Goal: Book appointment/travel/reservation

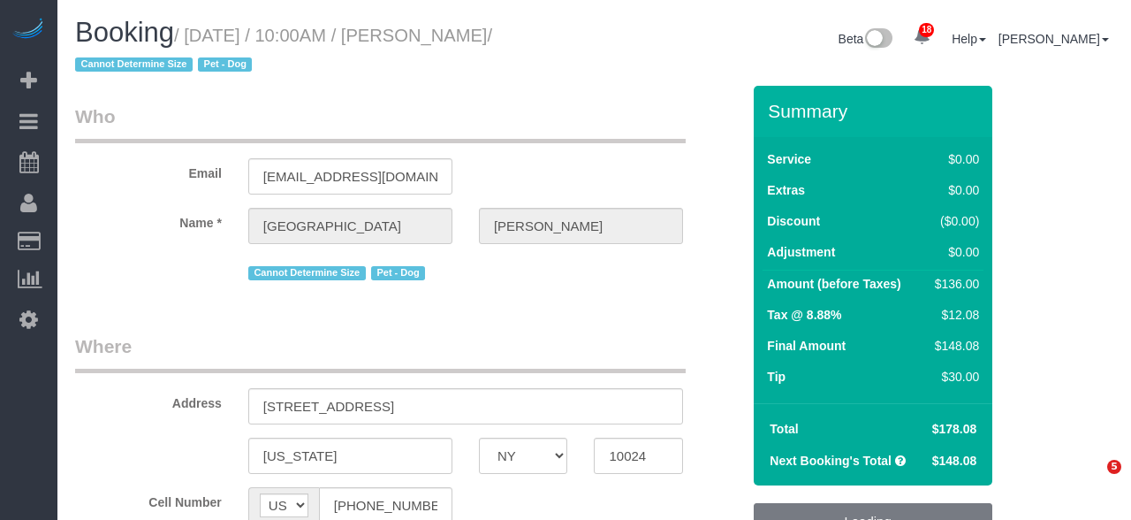
select select "NY"
select select "1"
select select "number:57"
select select "number:71"
select select "number:13"
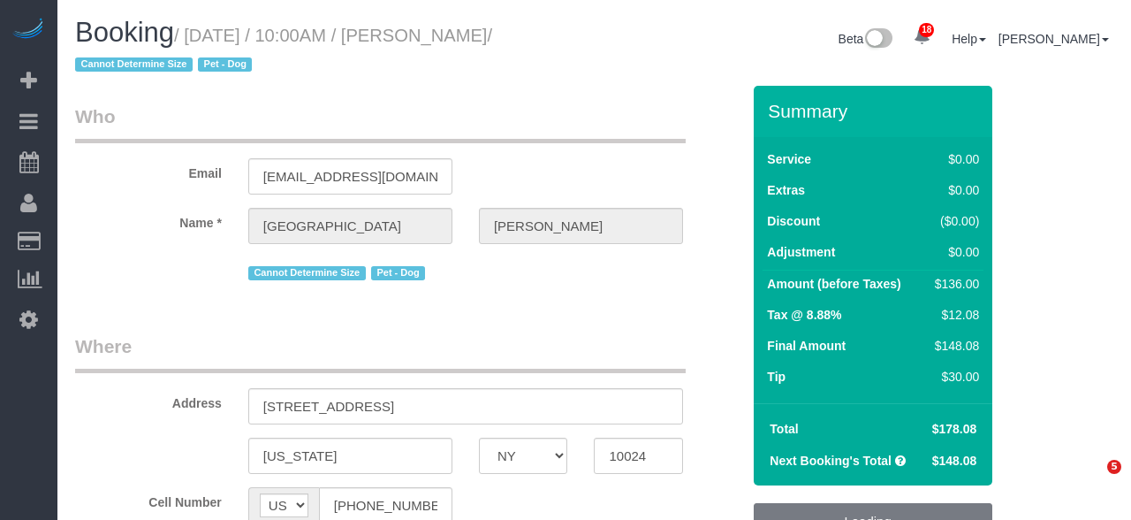
select select "number:5"
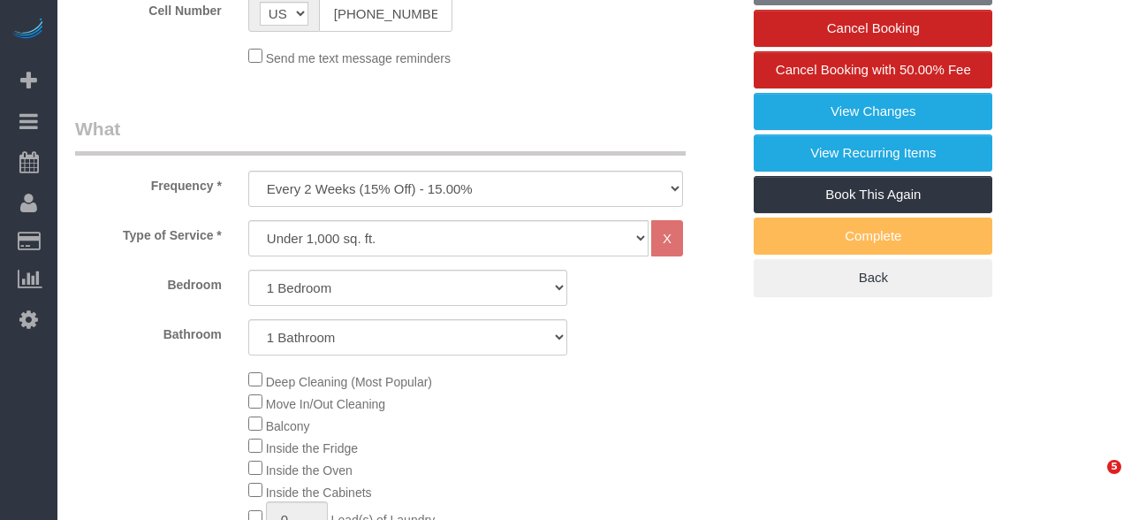
select select "object:2070"
select select "string:stripe-pm_1S6j8D4VGloSiKo7VK7cd8nT"
select select "spot1"
select select "1"
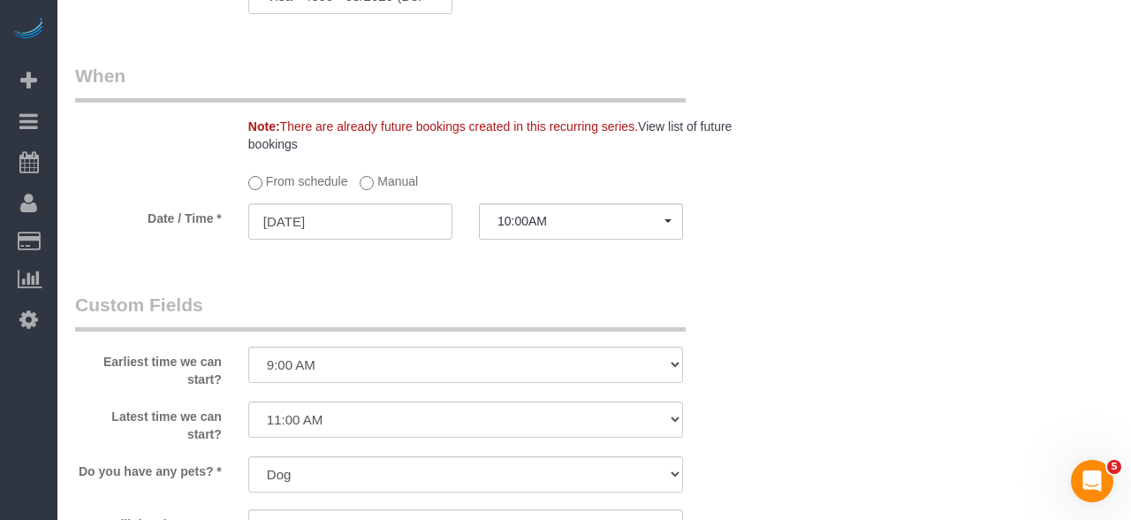
scroll to position [1785, 0]
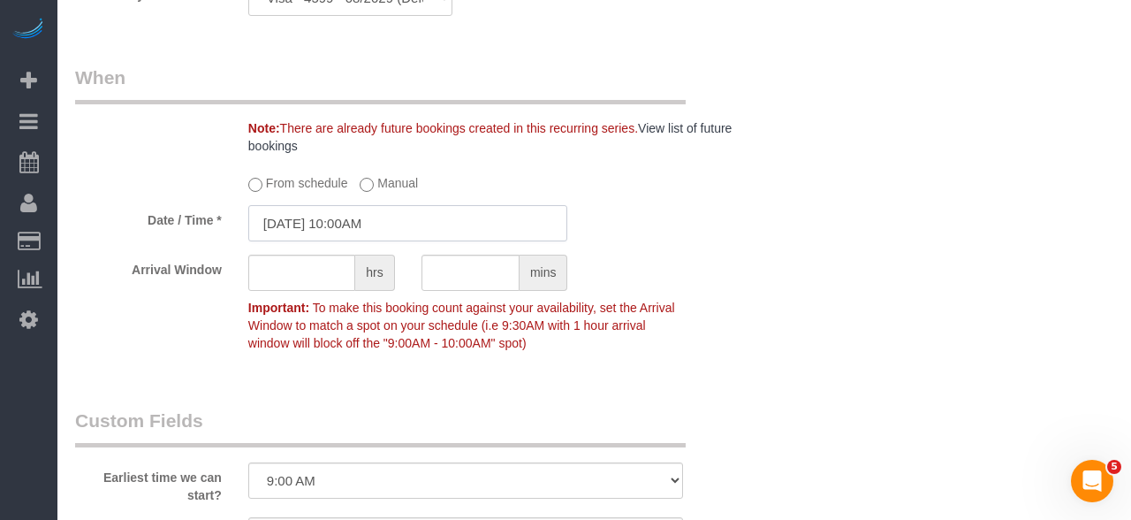
click at [410, 234] on input "[DATE] 10:00AM" at bounding box center [408, 223] width 320 height 36
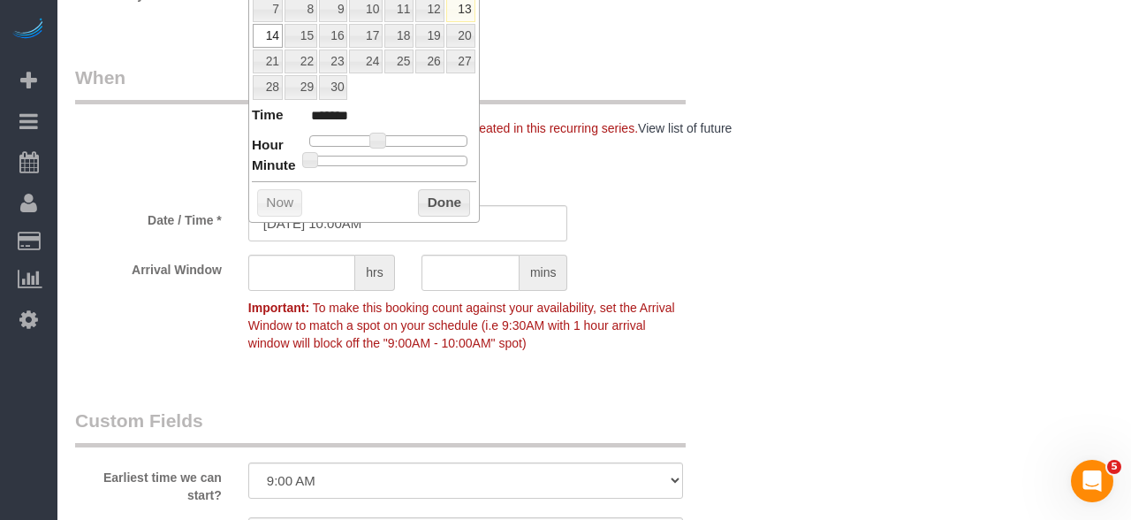
click at [380, 136] on span at bounding box center [377, 141] width 16 height 16
type input "[DATE] 9:00AM"
type input "******"
click at [453, 208] on button "Done" at bounding box center [444, 203] width 52 height 28
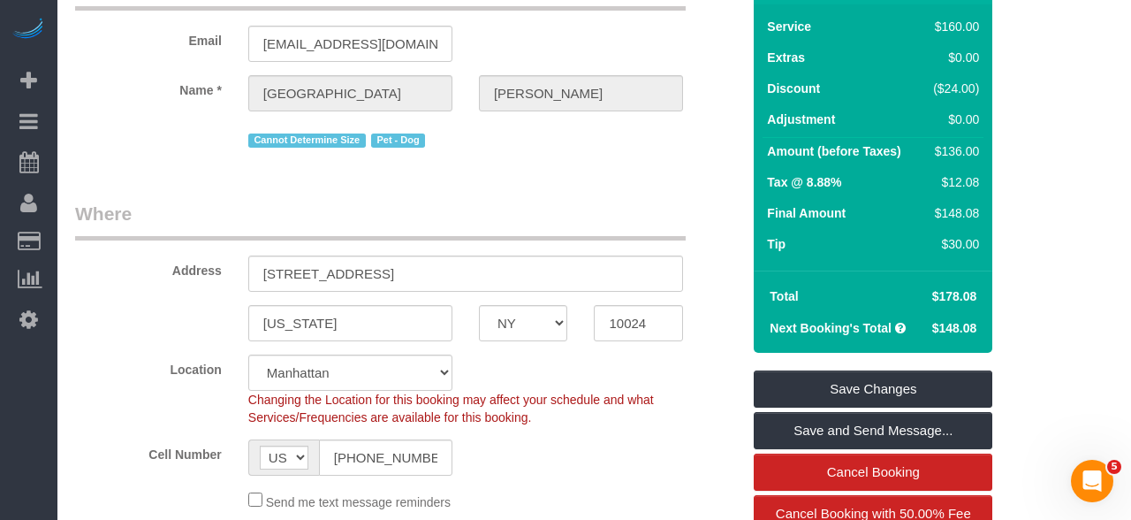
scroll to position [150, 0]
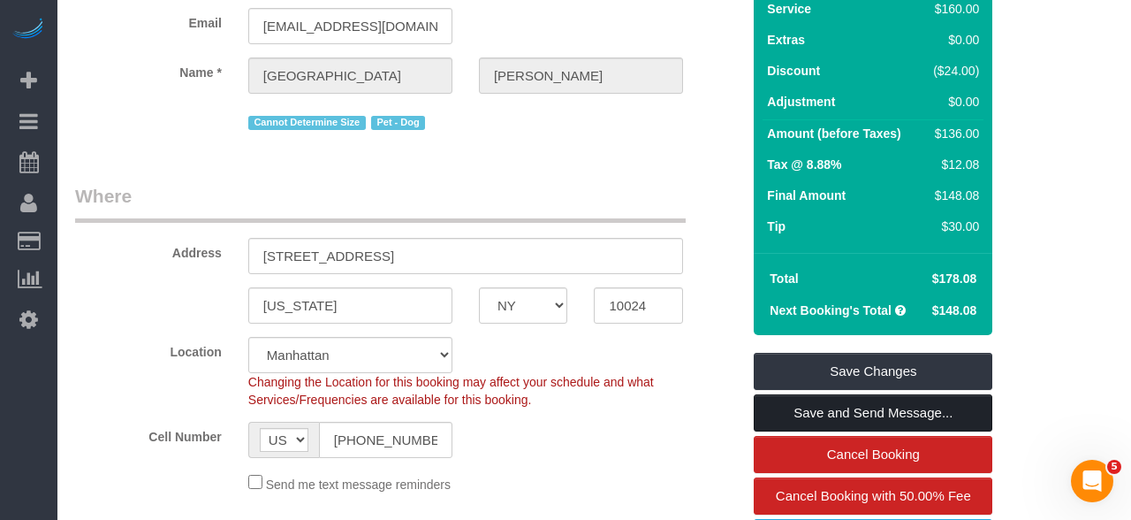
click at [924, 416] on link "Save and Send Message..." at bounding box center [873, 412] width 239 height 37
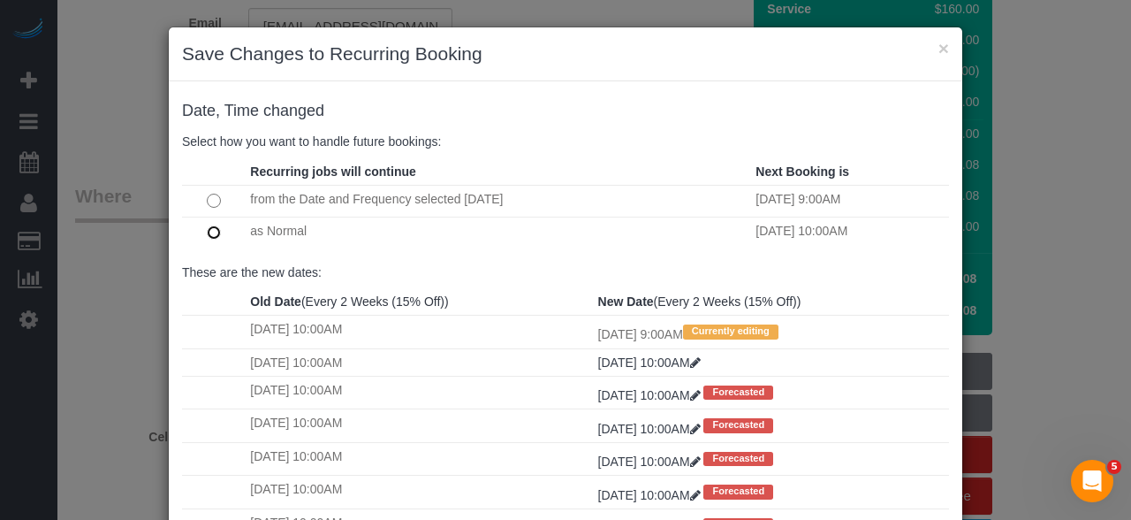
scroll to position [59, 0]
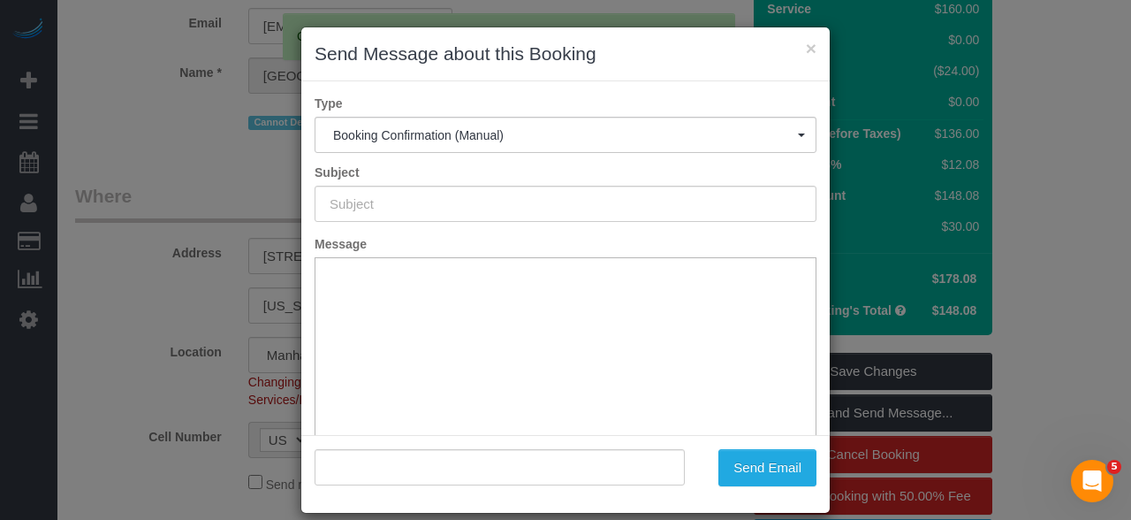
scroll to position [0, 0]
type input "Cleaning Confirmed for [DATE] 9:00am"
type input ""[PERSON_NAME]" <[EMAIL_ADDRESS][DOMAIN_NAME]>"
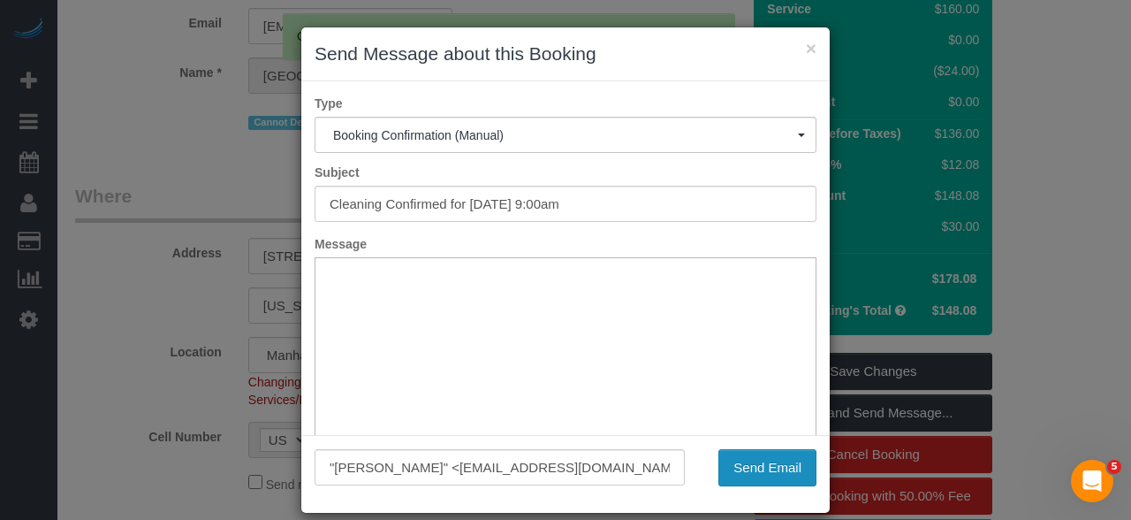
click at [788, 453] on button "Send Email" at bounding box center [768, 467] width 98 height 37
